Goal: Use online tool/utility: Use online tool/utility

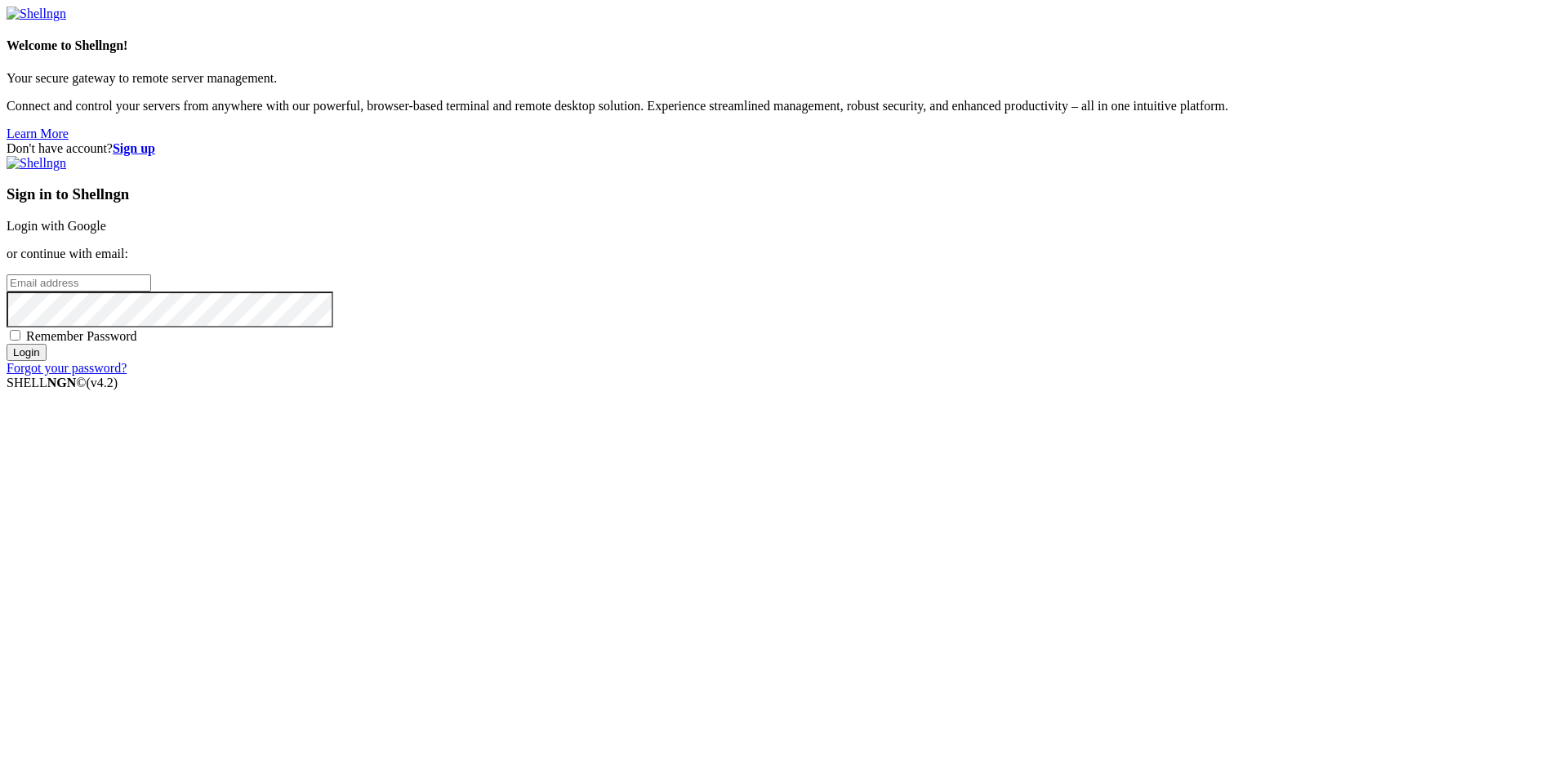
click at [106, 233] on link "Login with Google" at bounding box center [56, 225] width 100 height 14
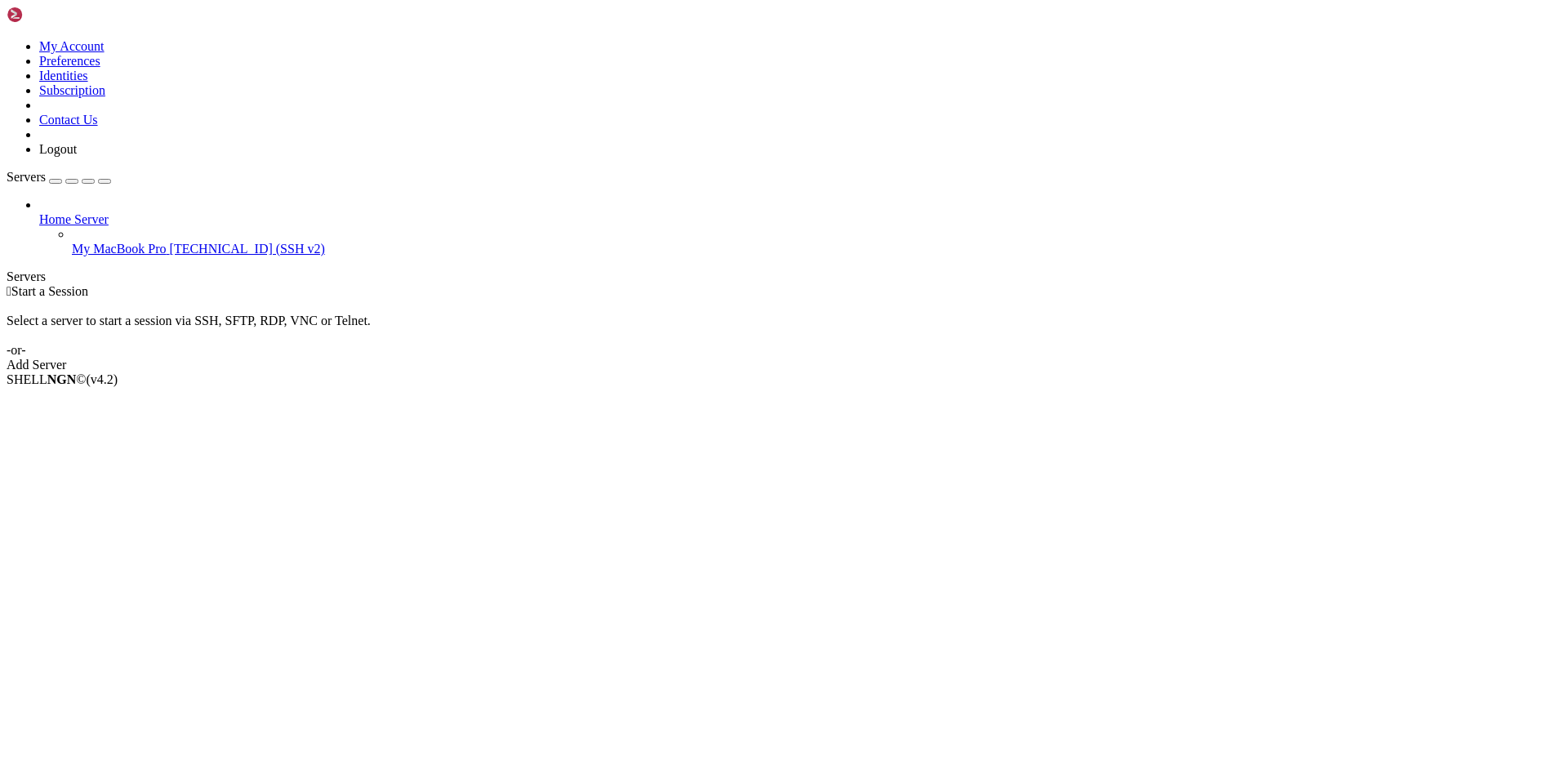
click at [123, 241] on span "My MacBook Pro" at bounding box center [120, 248] width 95 height 14
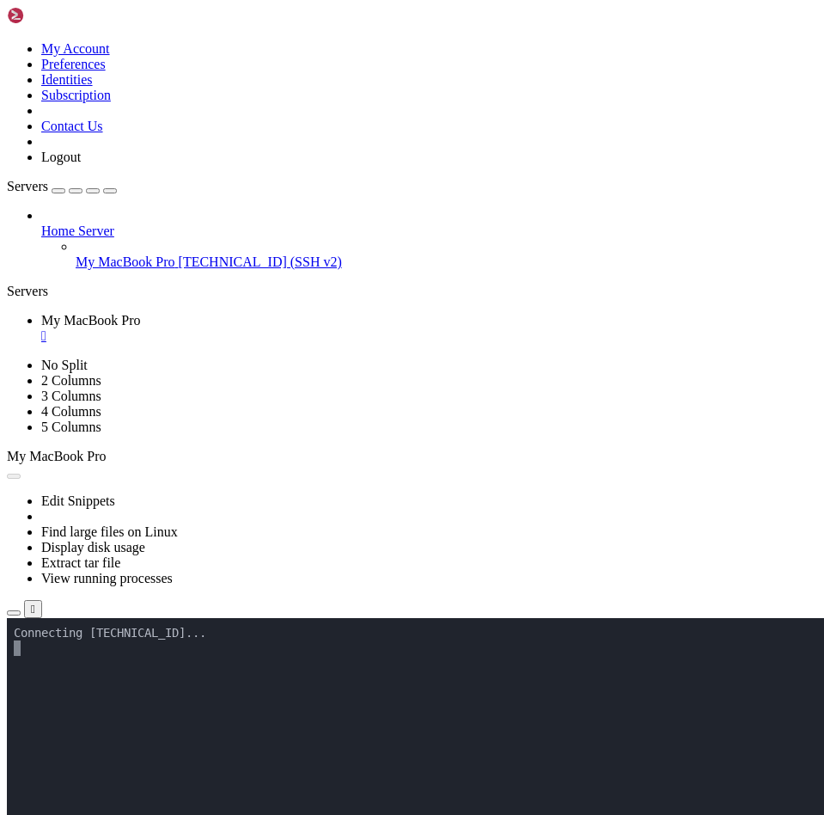
click at [76, 254] on icon at bounding box center [76, 254] width 0 height 0
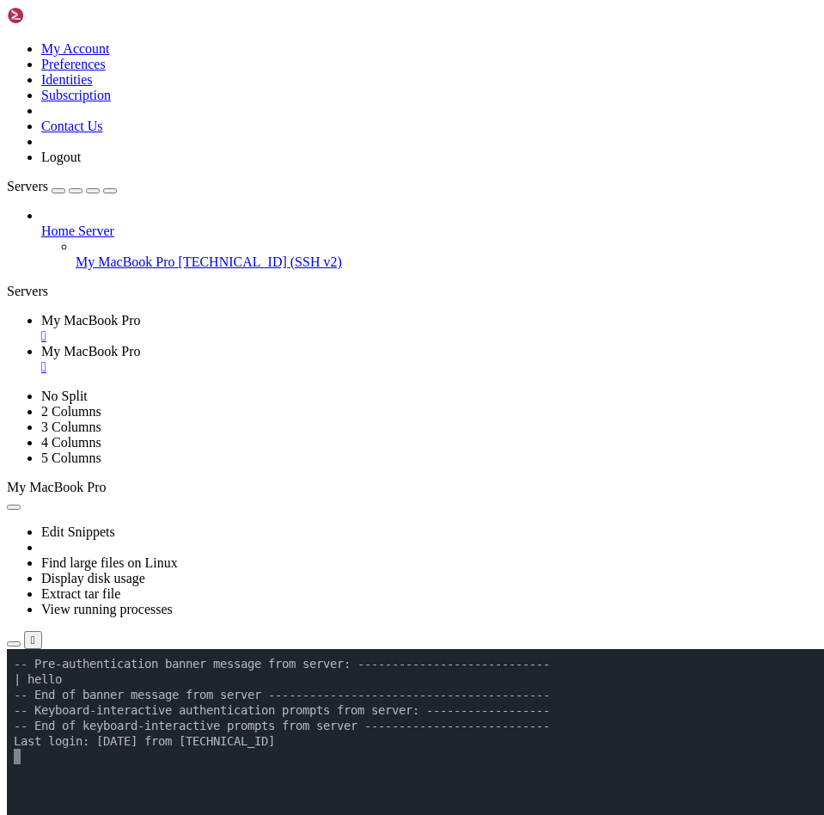
click at [151, 254] on span "My MacBook Pro" at bounding box center [126, 261] width 100 height 15
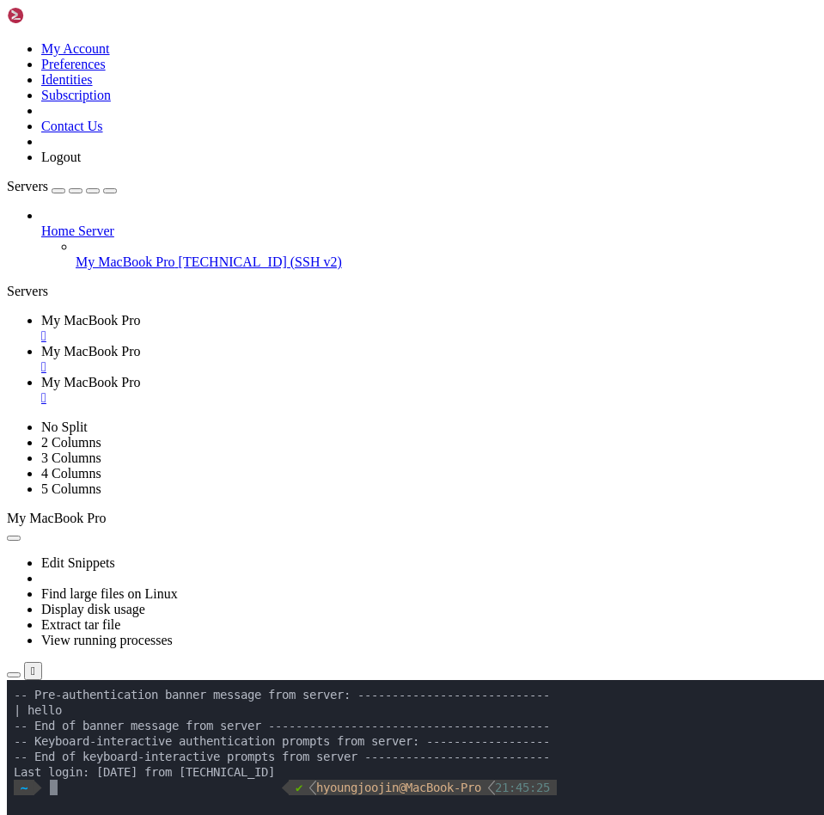
click at [507, 359] on div "" at bounding box center [429, 366] width 776 height 15
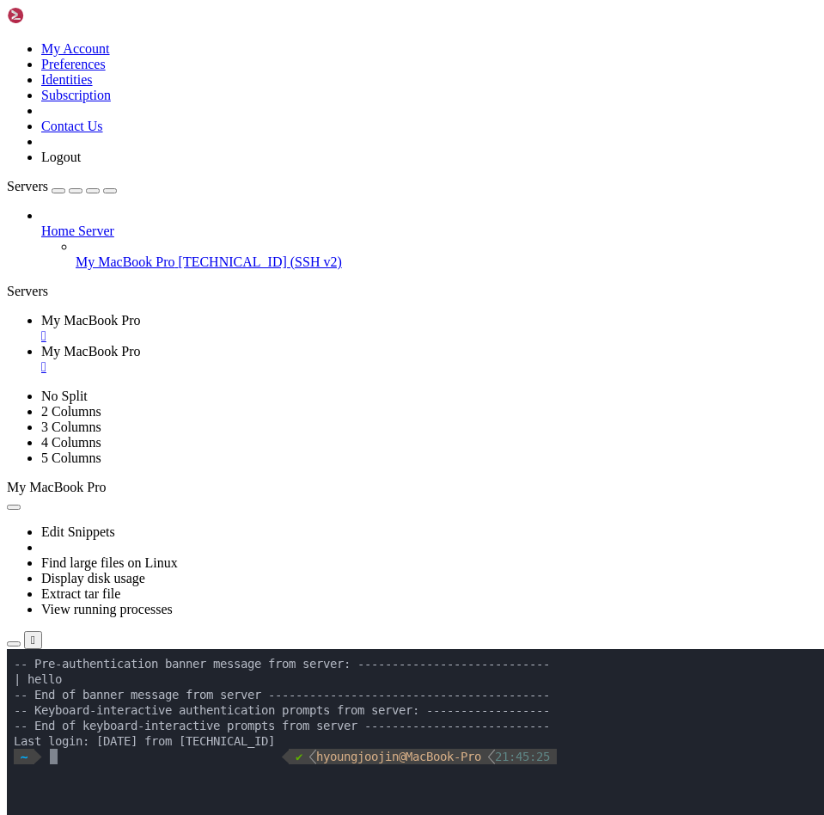
click at [353, 328] on div "" at bounding box center [429, 335] width 776 height 15
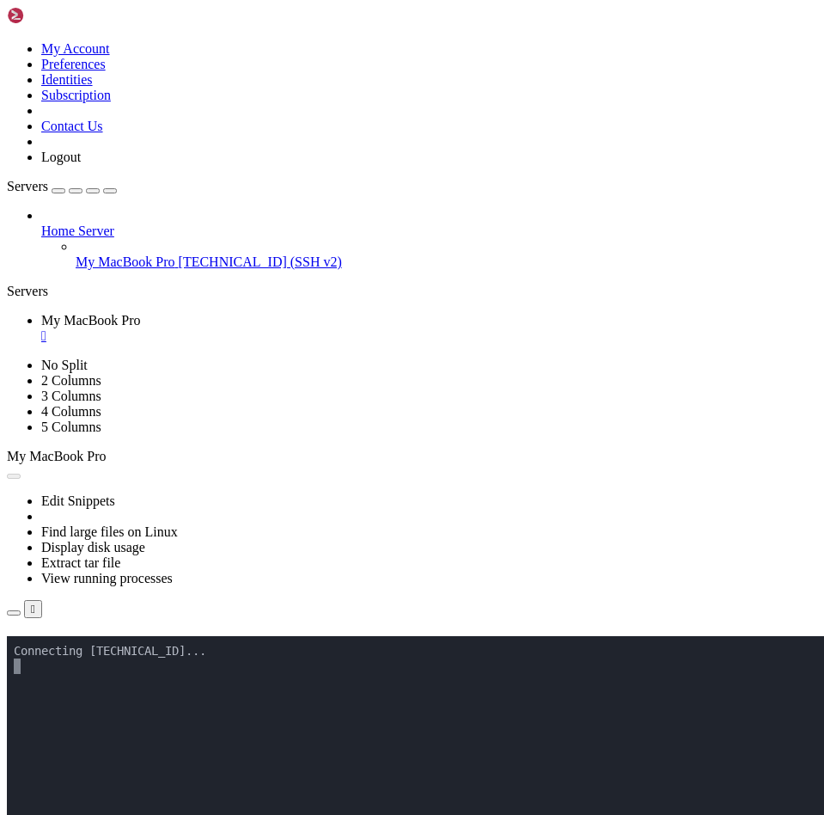
click at [357, 328] on div "" at bounding box center [429, 335] width 776 height 15
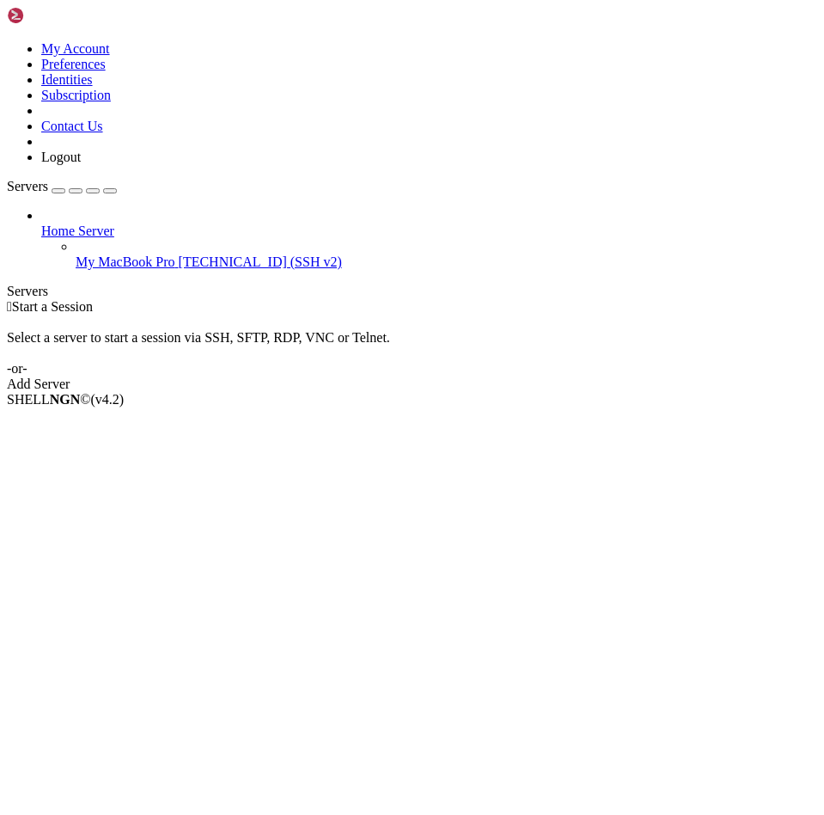
click at [179, 254] on span "[TECHNICAL_ID] (SSH v2)" at bounding box center [260, 261] width 163 height 15
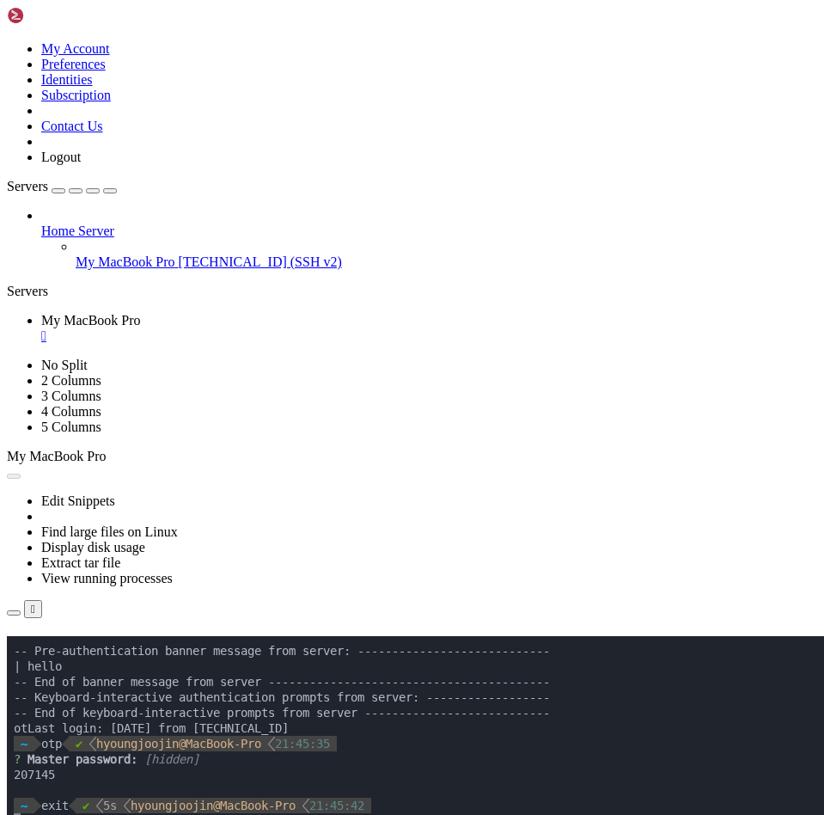
click at [345, 313] on link "My MacBook Pro " at bounding box center [429, 328] width 776 height 31
click at [346, 328] on div "" at bounding box center [429, 335] width 776 height 15
